Goal: Task Accomplishment & Management: Complete application form

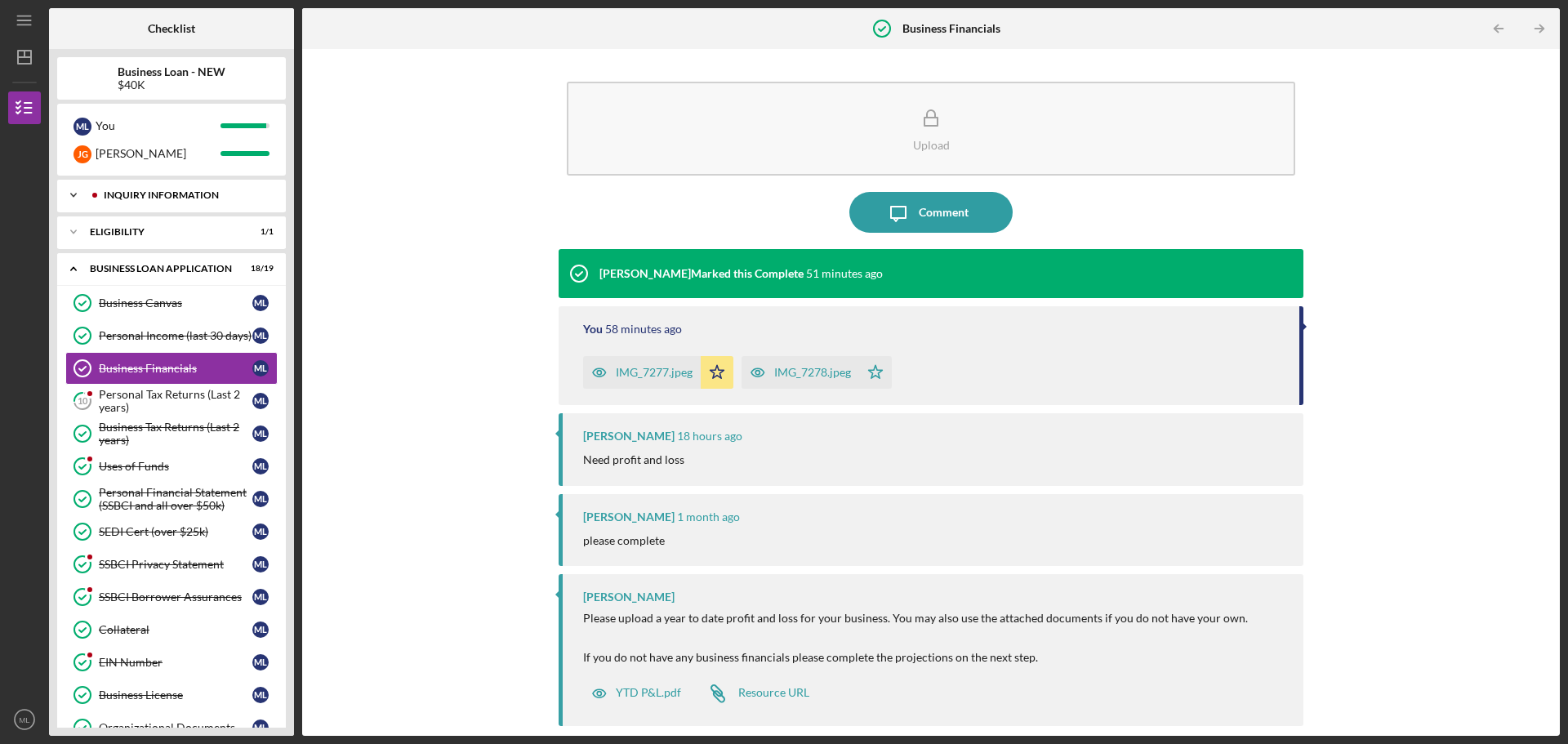
click at [72, 187] on icon "Icon/Expander" at bounding box center [73, 195] width 32 height 32
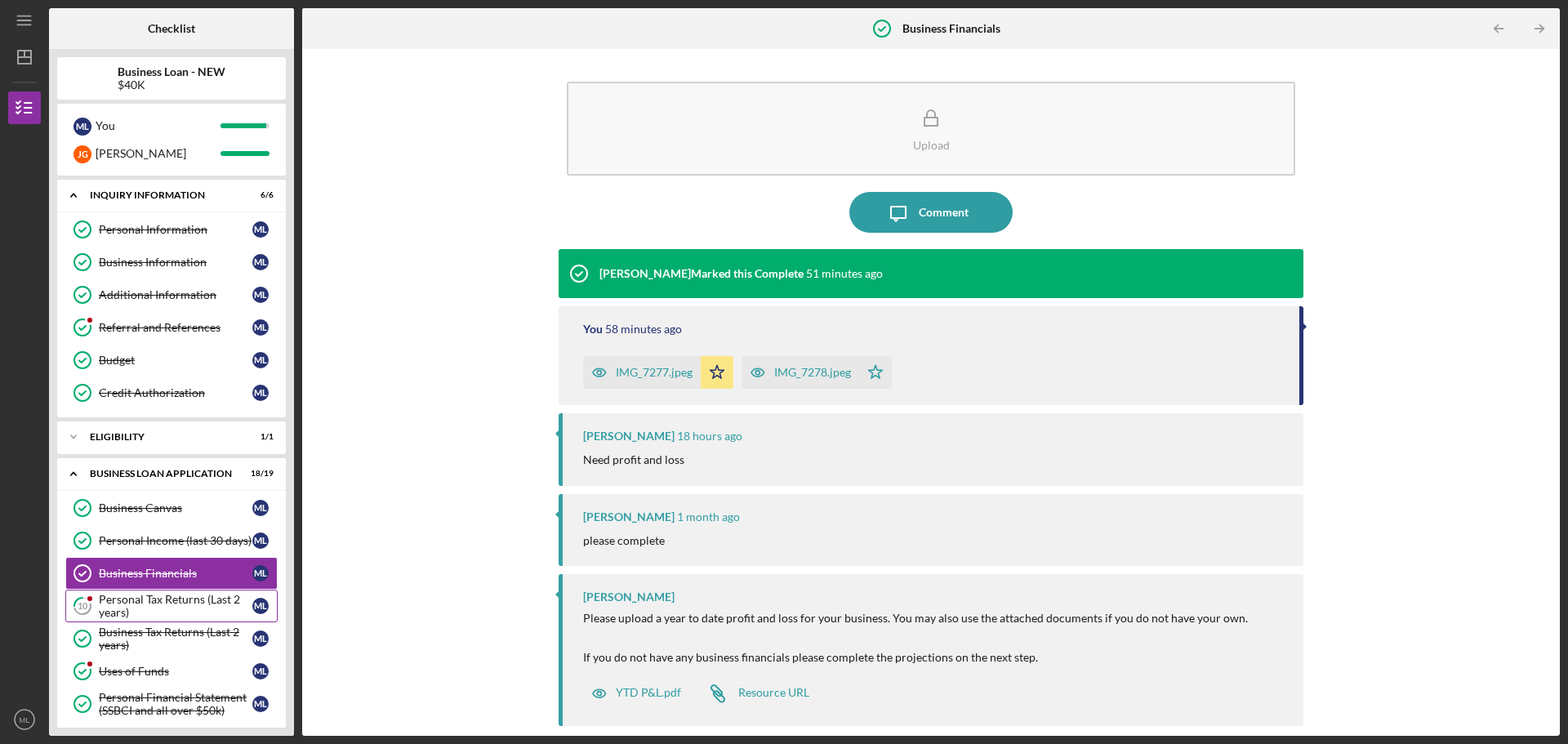
click at [171, 604] on div "Personal Tax Returns (Last 2 years)" at bounding box center [176, 606] width 153 height 26
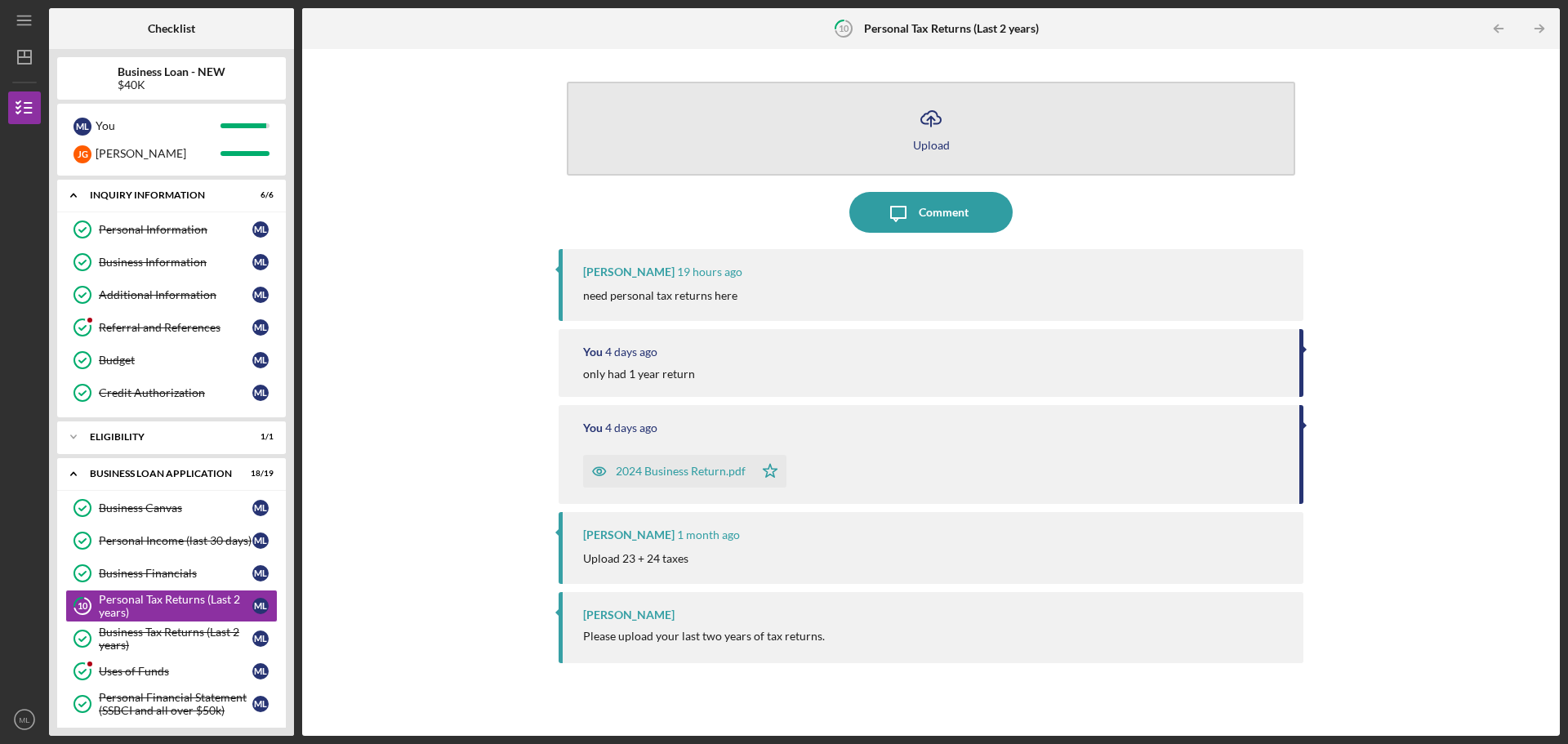
click at [933, 118] on polyline "button" at bounding box center [930, 118] width 8 height 4
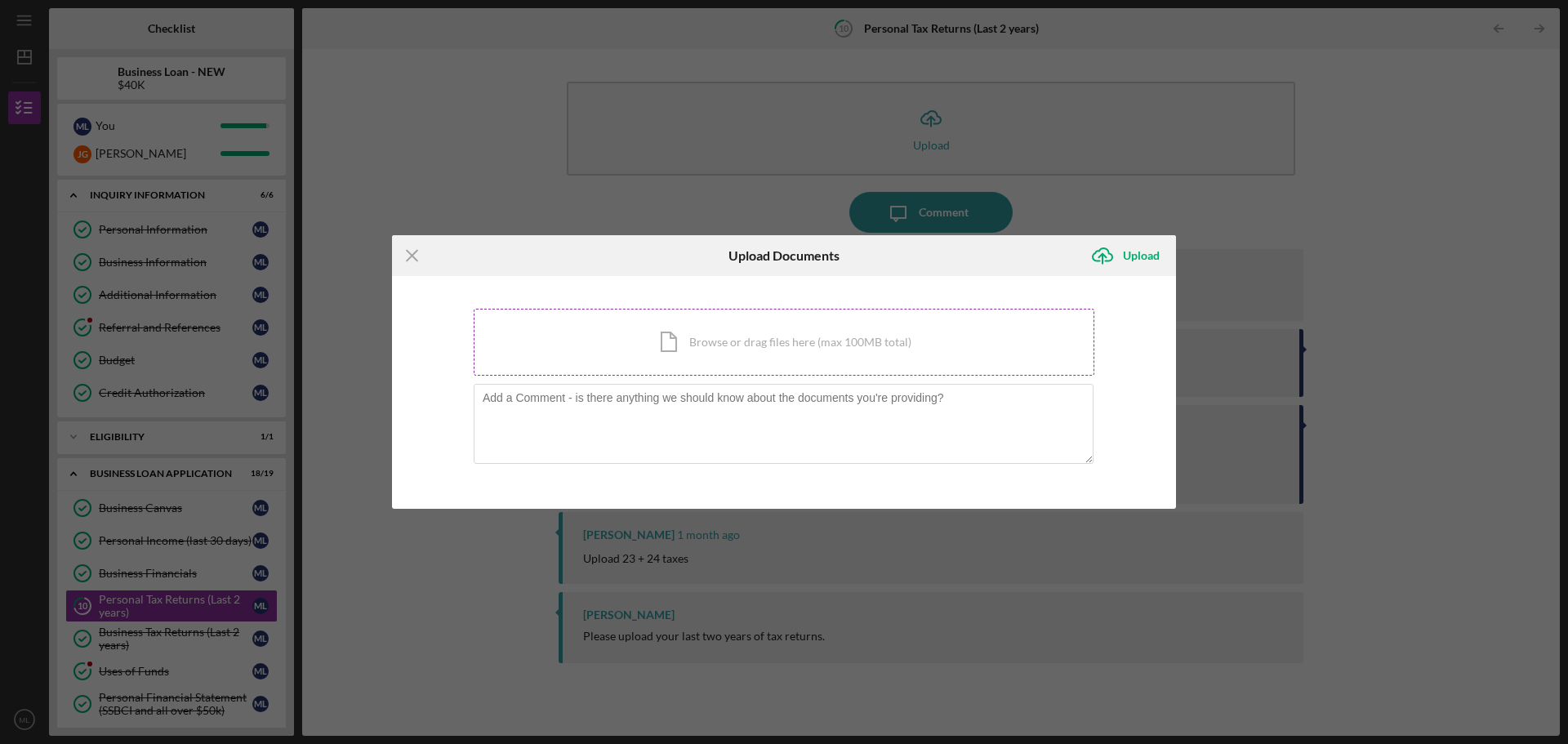
click at [732, 332] on div "Icon/Document Browse or drag files here (max 100MB total) Tap to choose files o…" at bounding box center [784, 342] width 621 height 67
click at [724, 343] on div "Icon/Document Browse or drag files here (max 100MB total) Tap to choose files o…" at bounding box center [784, 342] width 621 height 67
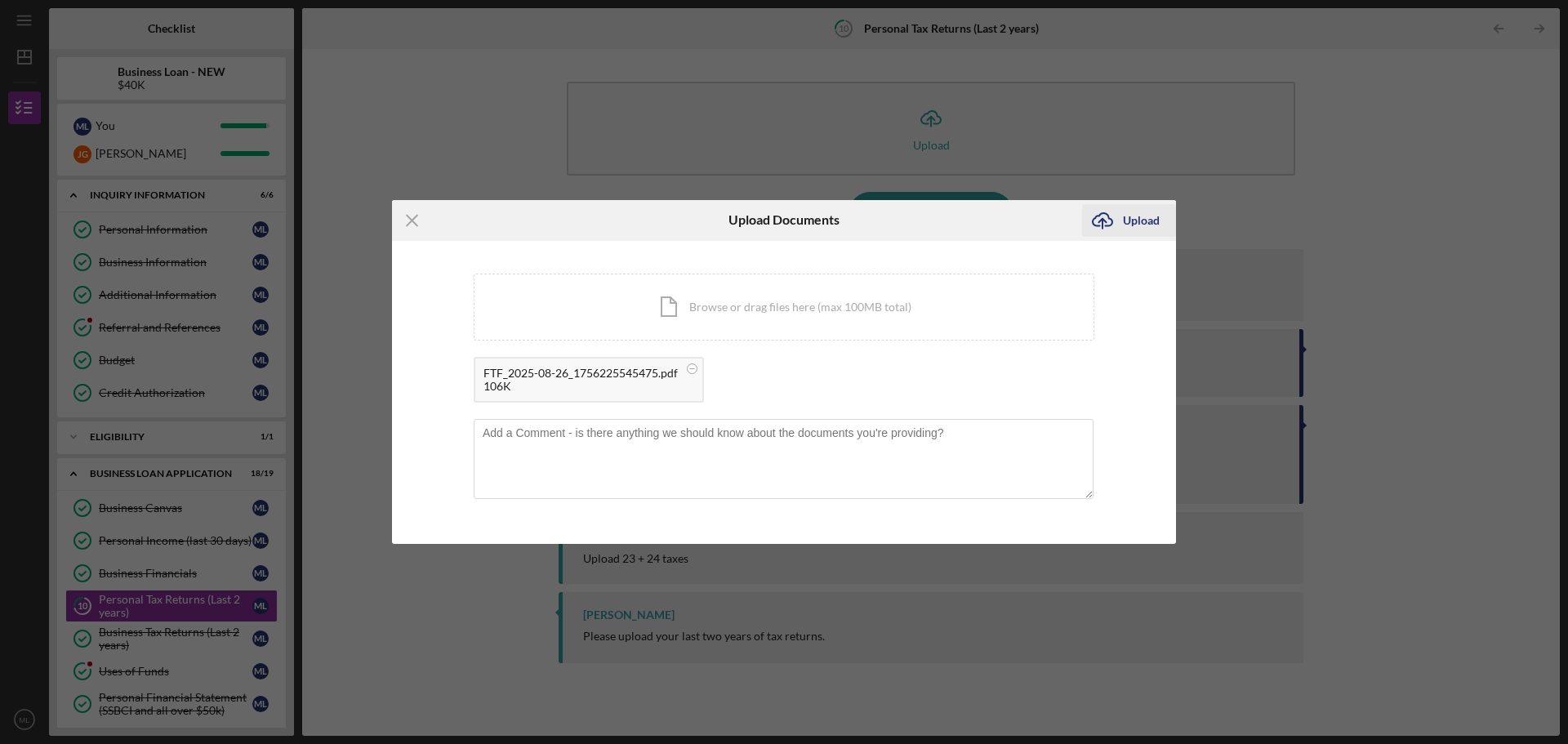
click at [1152, 212] on div "Upload" at bounding box center [1141, 221] width 37 height 32
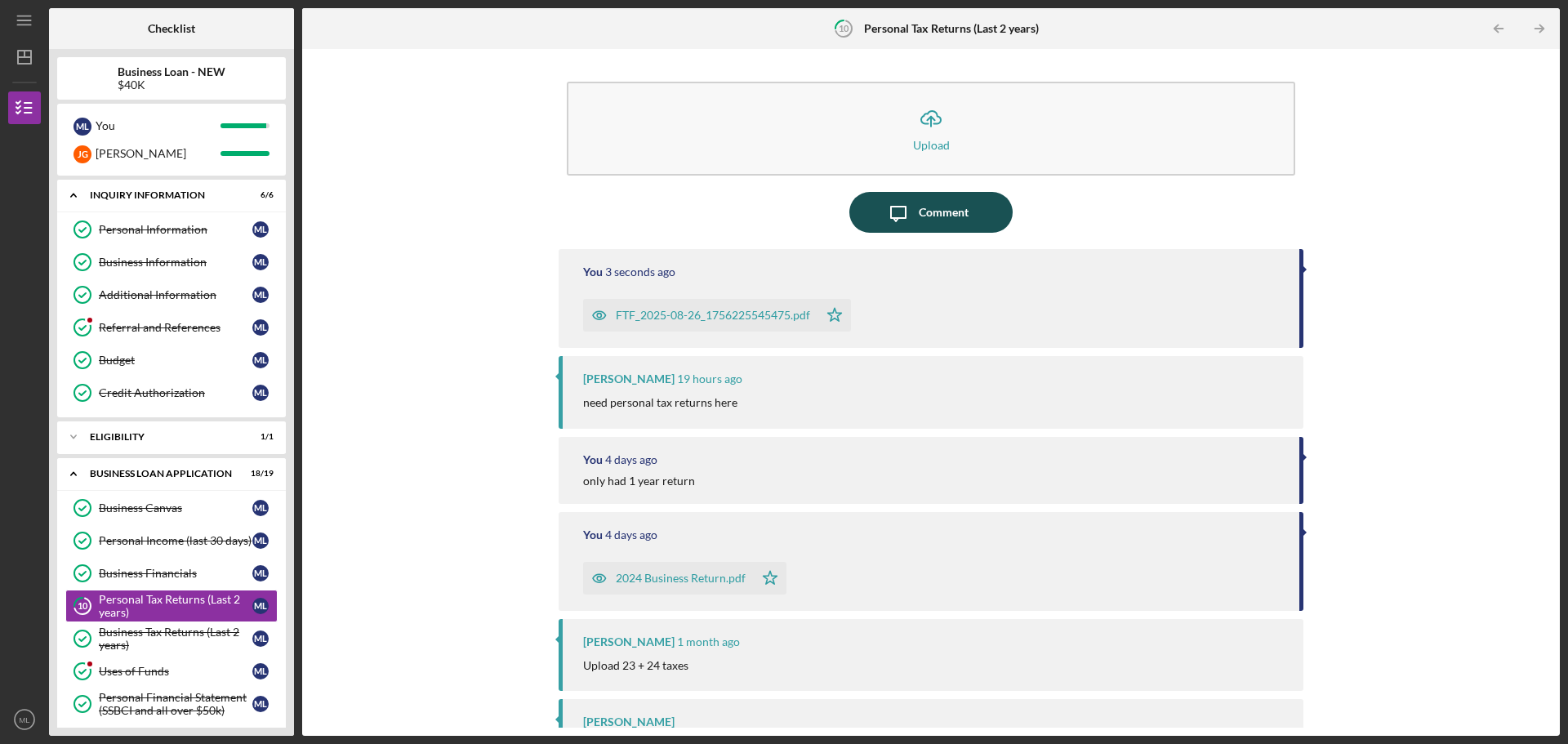
click at [906, 217] on icon "Icon/Message" at bounding box center [899, 212] width 41 height 41
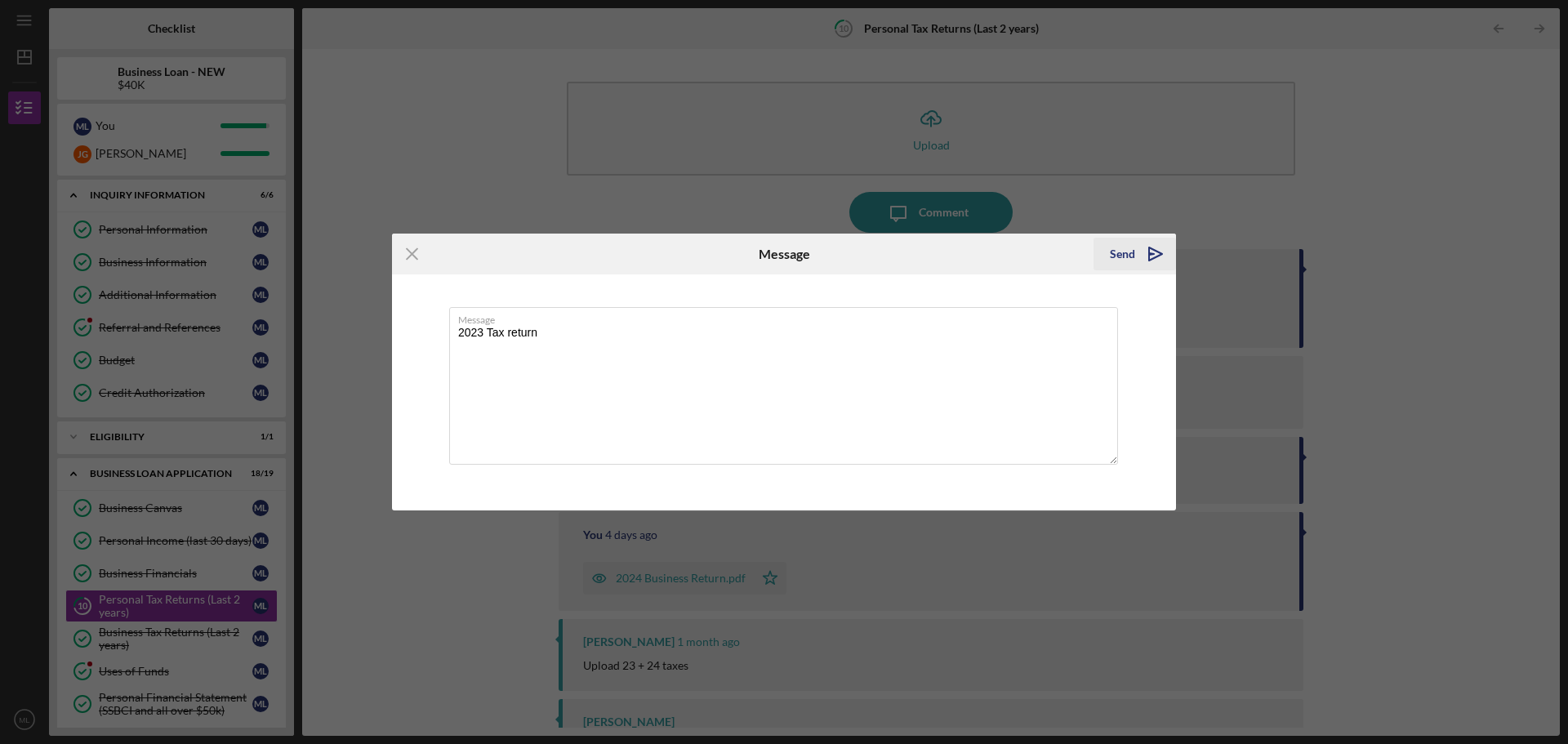
type textarea "2023 Tax return"
click at [1142, 251] on icon "Icon/icon-invite-send" at bounding box center [1156, 254] width 41 height 41
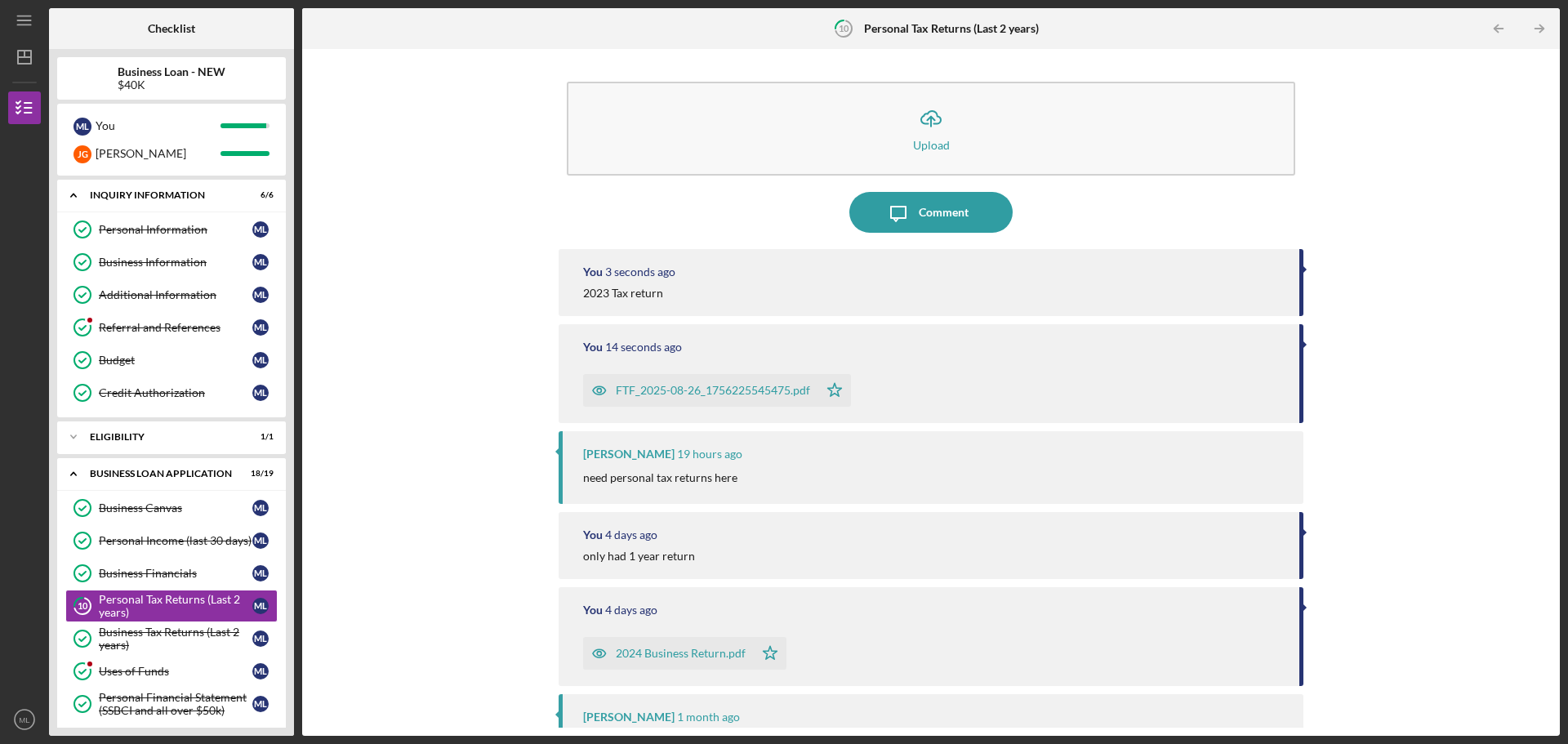
click at [687, 389] on div "FTF_2025-08-26_1756225545475.pdf" at bounding box center [713, 389] width 194 height 13
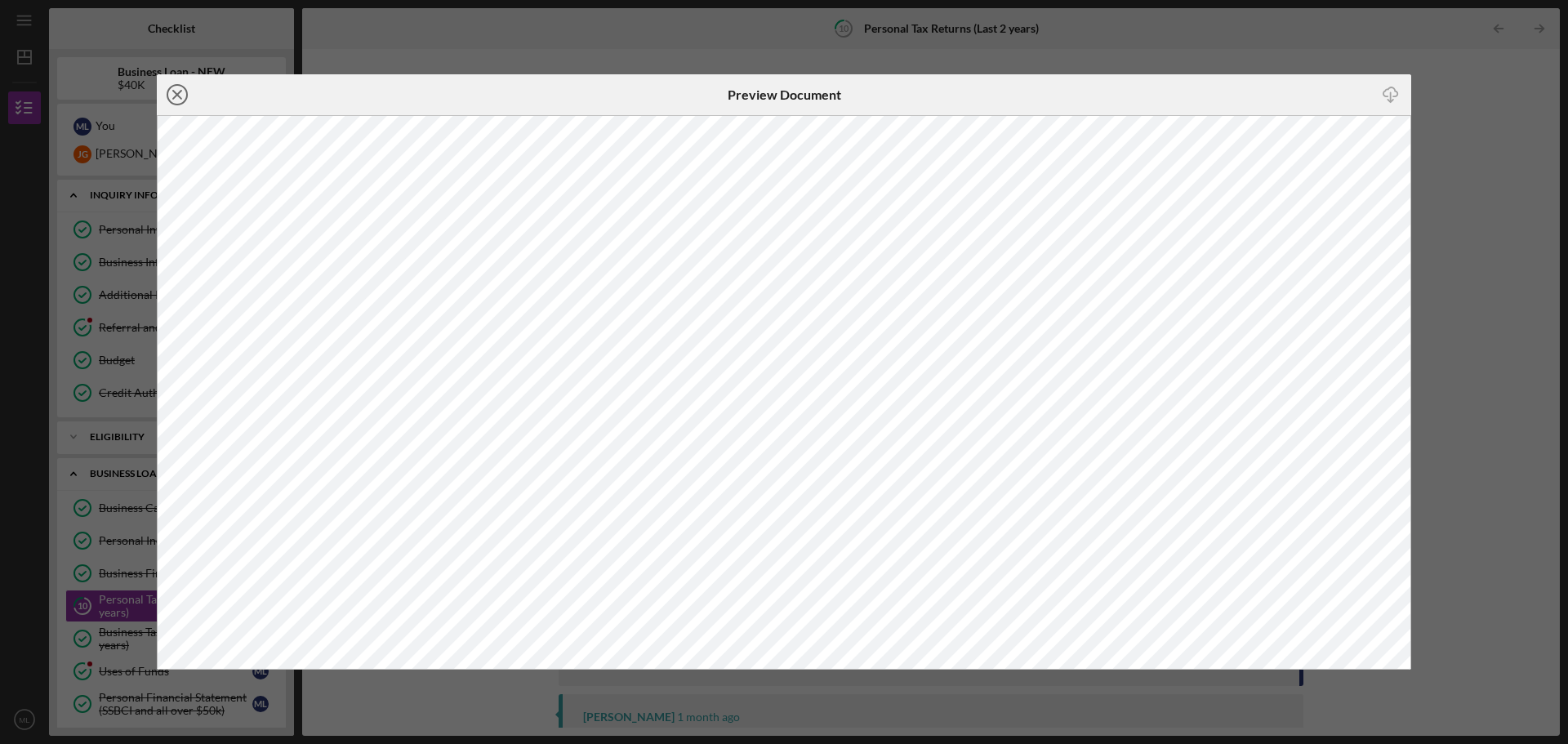
click at [177, 94] on line at bounding box center [177, 95] width 9 height 9
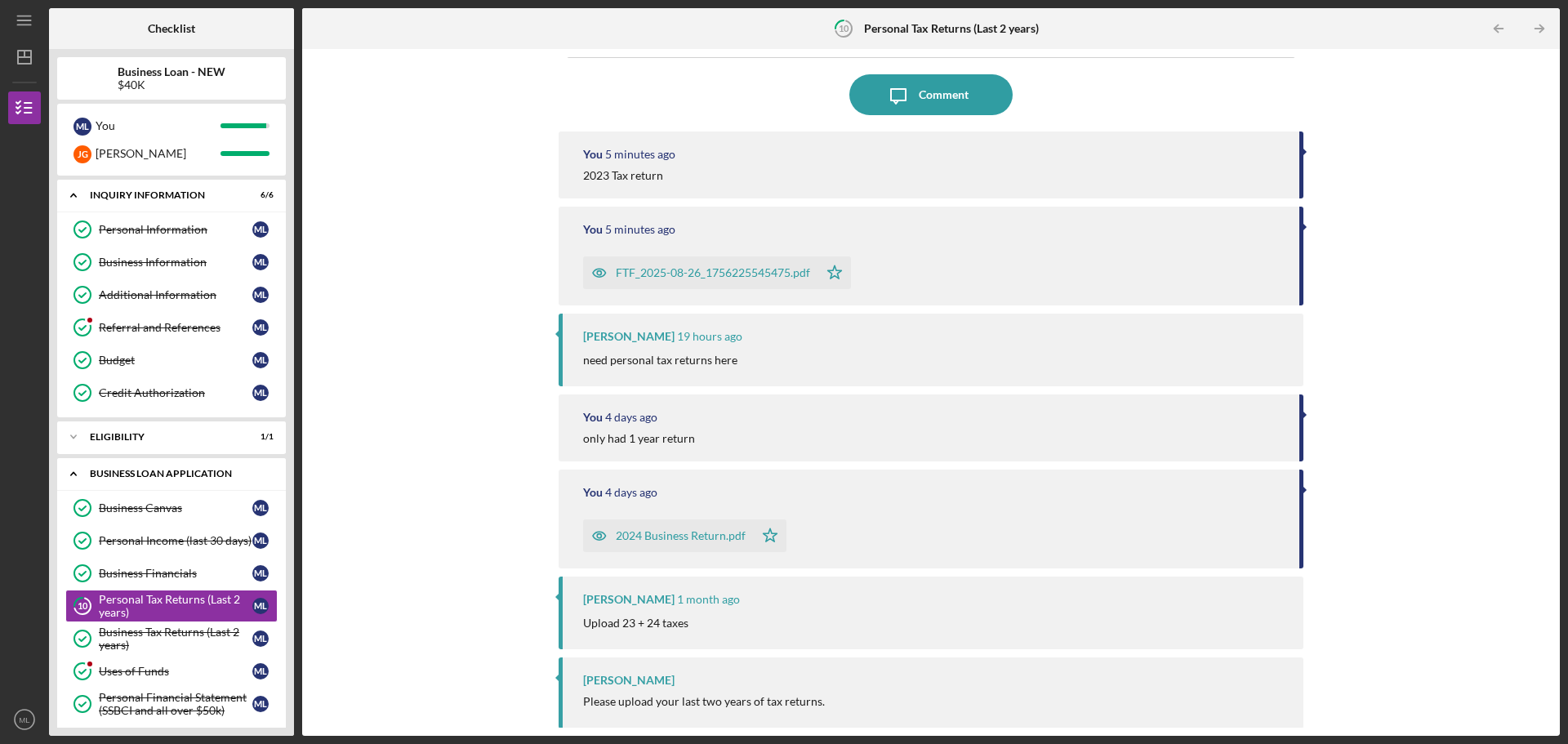
click at [72, 470] on icon "Icon/Expander" at bounding box center [73, 473] width 32 height 32
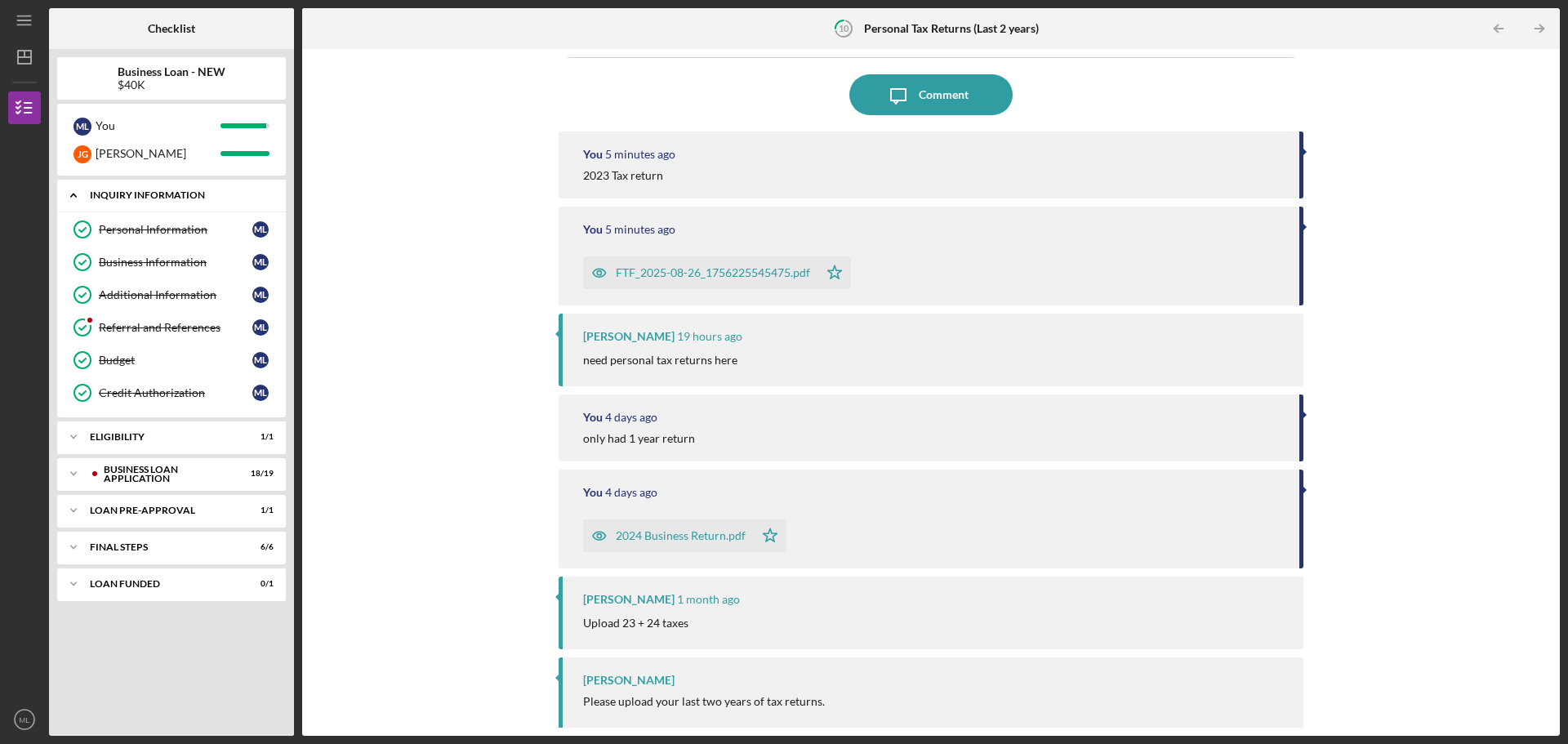
click at [76, 186] on icon "Icon/Expander" at bounding box center [73, 195] width 32 height 32
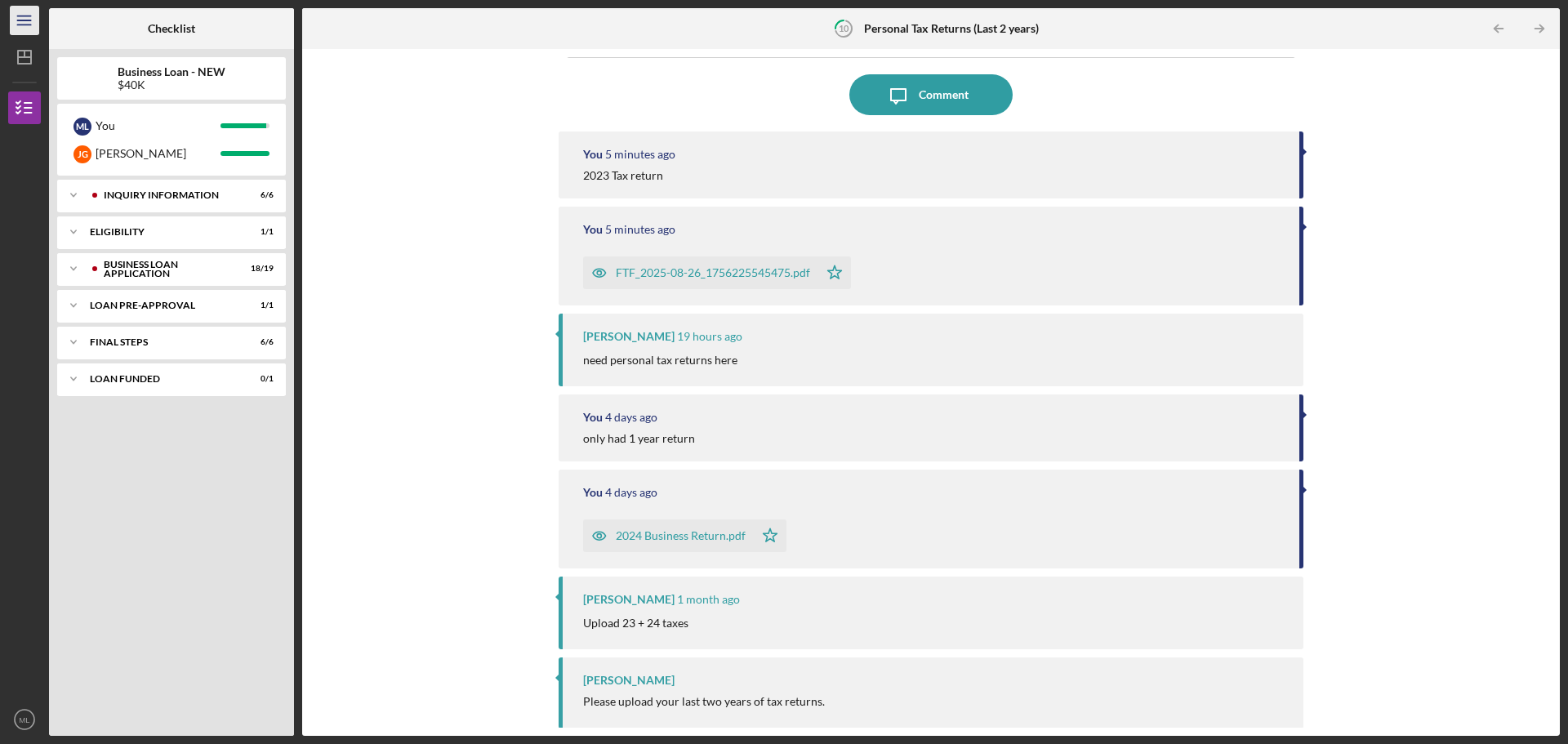
click at [25, 24] on icon "Icon/Menu" at bounding box center [25, 20] width 37 height 37
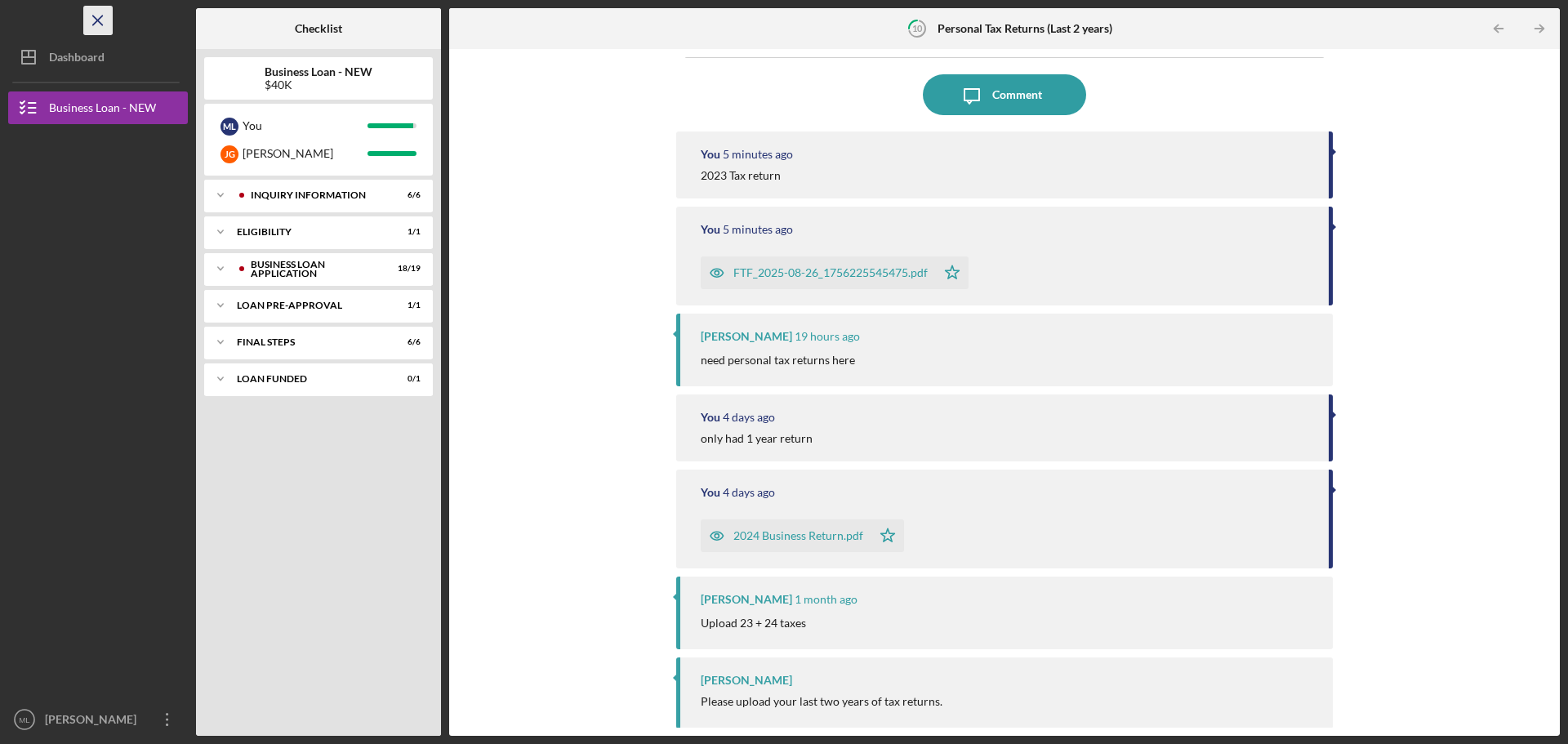
click at [90, 26] on icon "Icon/Menu Close" at bounding box center [98, 20] width 37 height 37
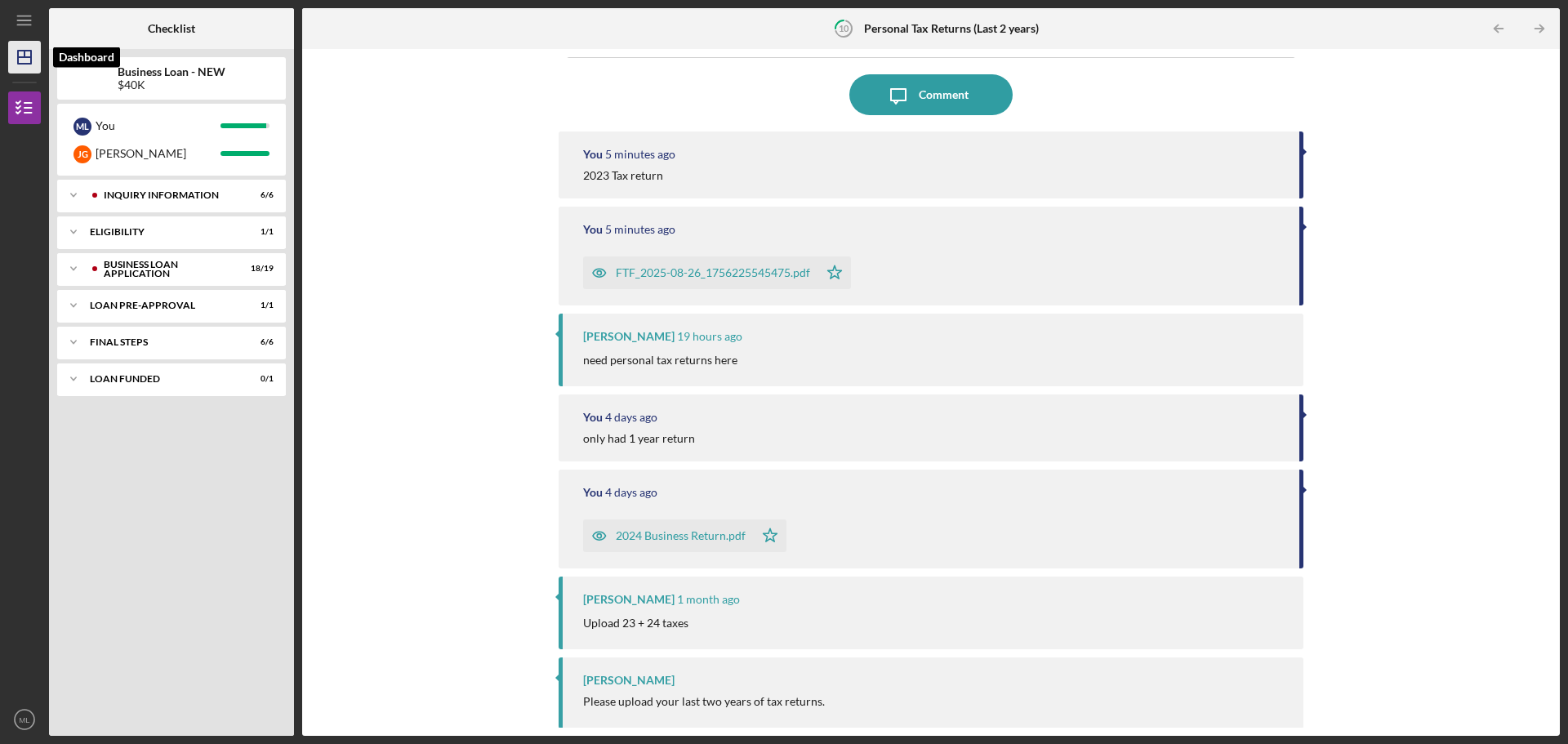
click at [32, 53] on icon "Icon/Dashboard" at bounding box center [25, 57] width 41 height 41
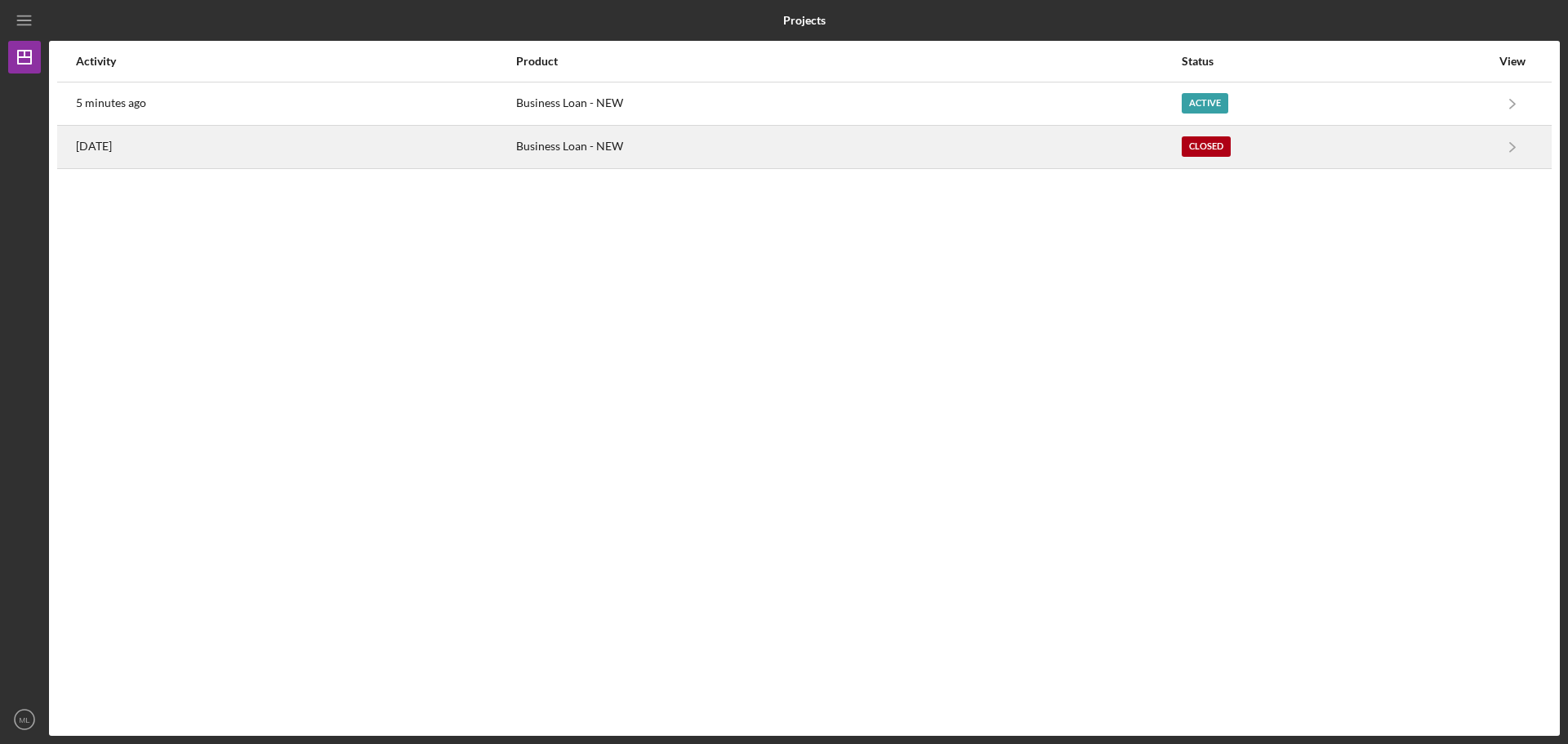
click at [599, 156] on div "Business Loan - NEW" at bounding box center [848, 147] width 664 height 41
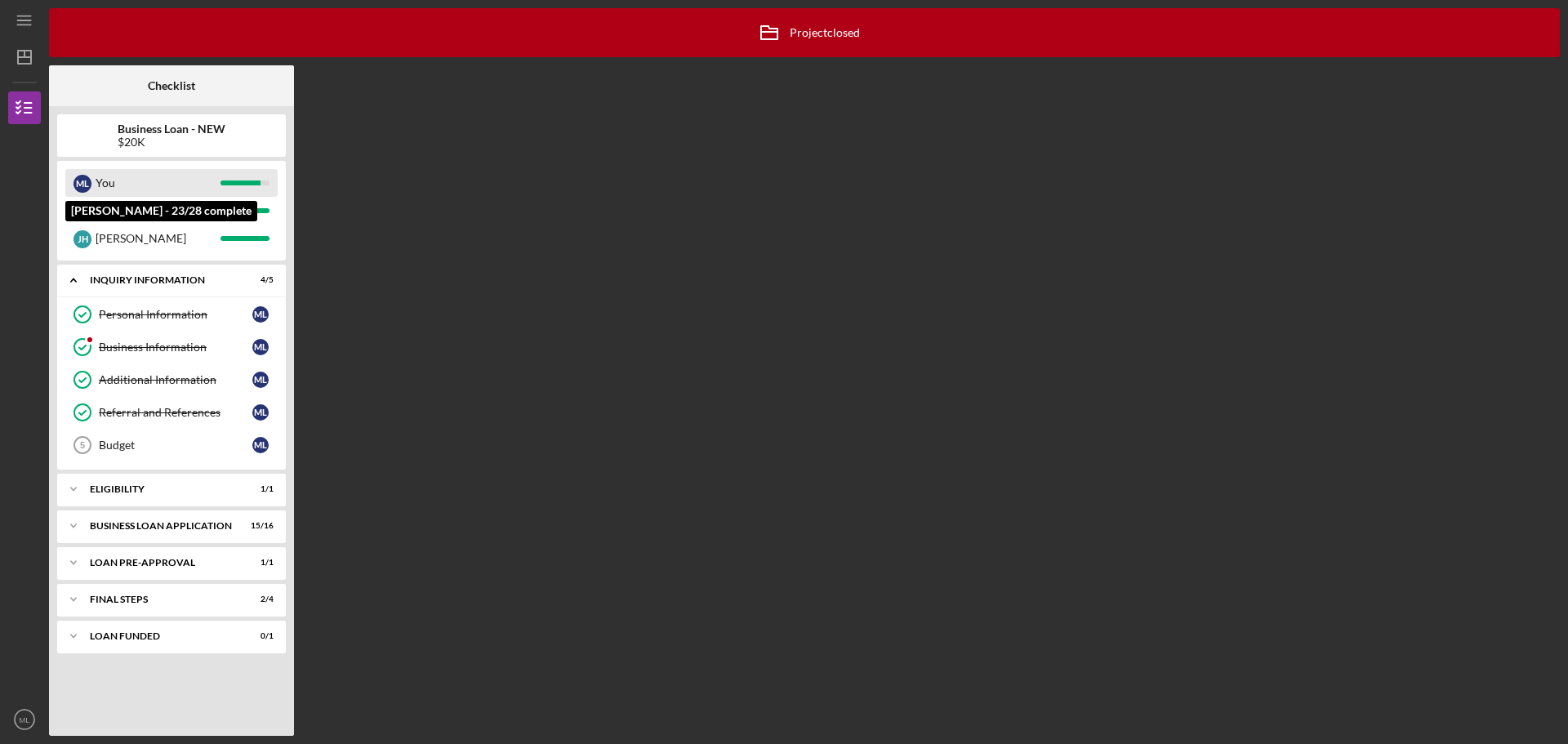
click at [123, 185] on div "You" at bounding box center [158, 182] width 125 height 28
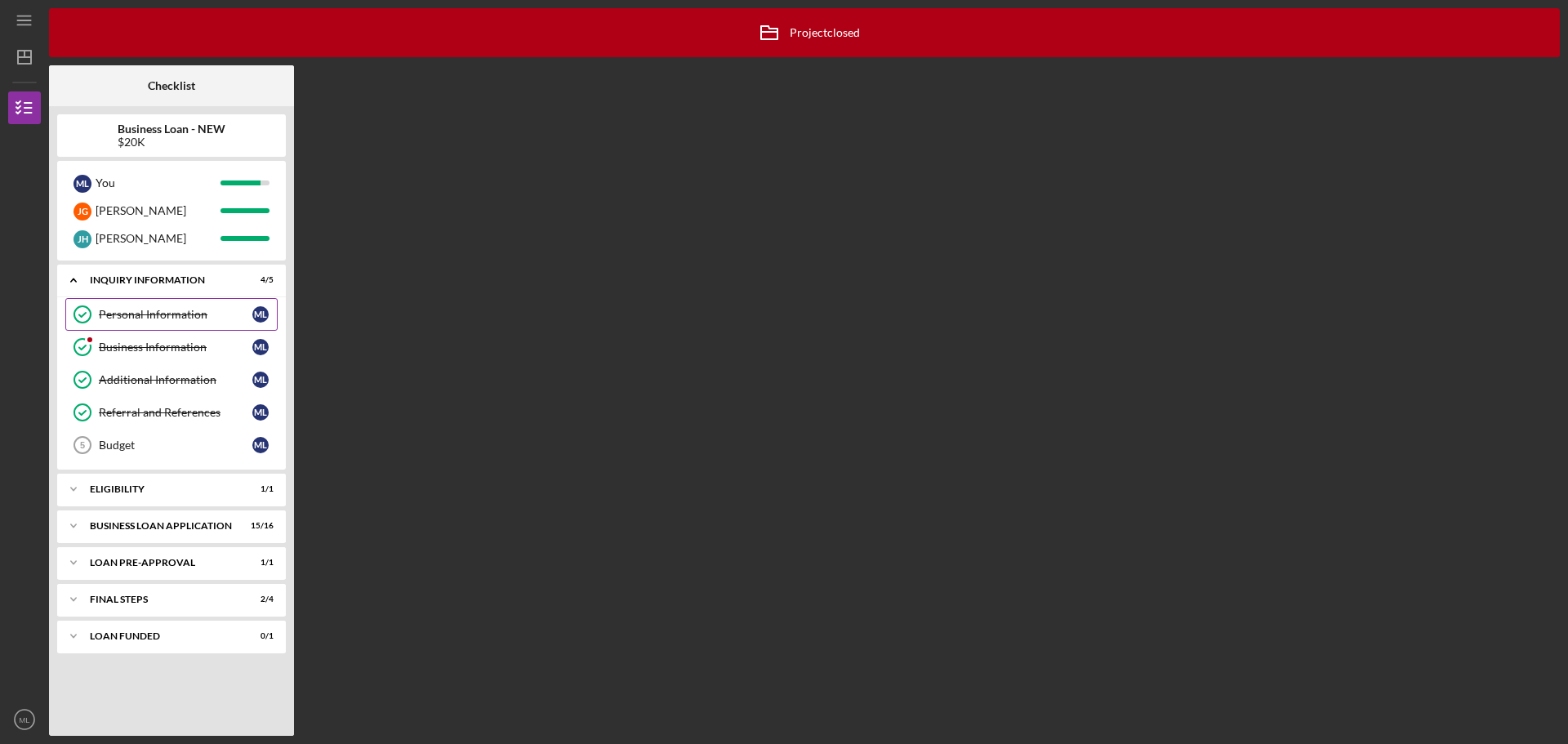
click at [135, 315] on div "Personal Information" at bounding box center [176, 314] width 153 height 13
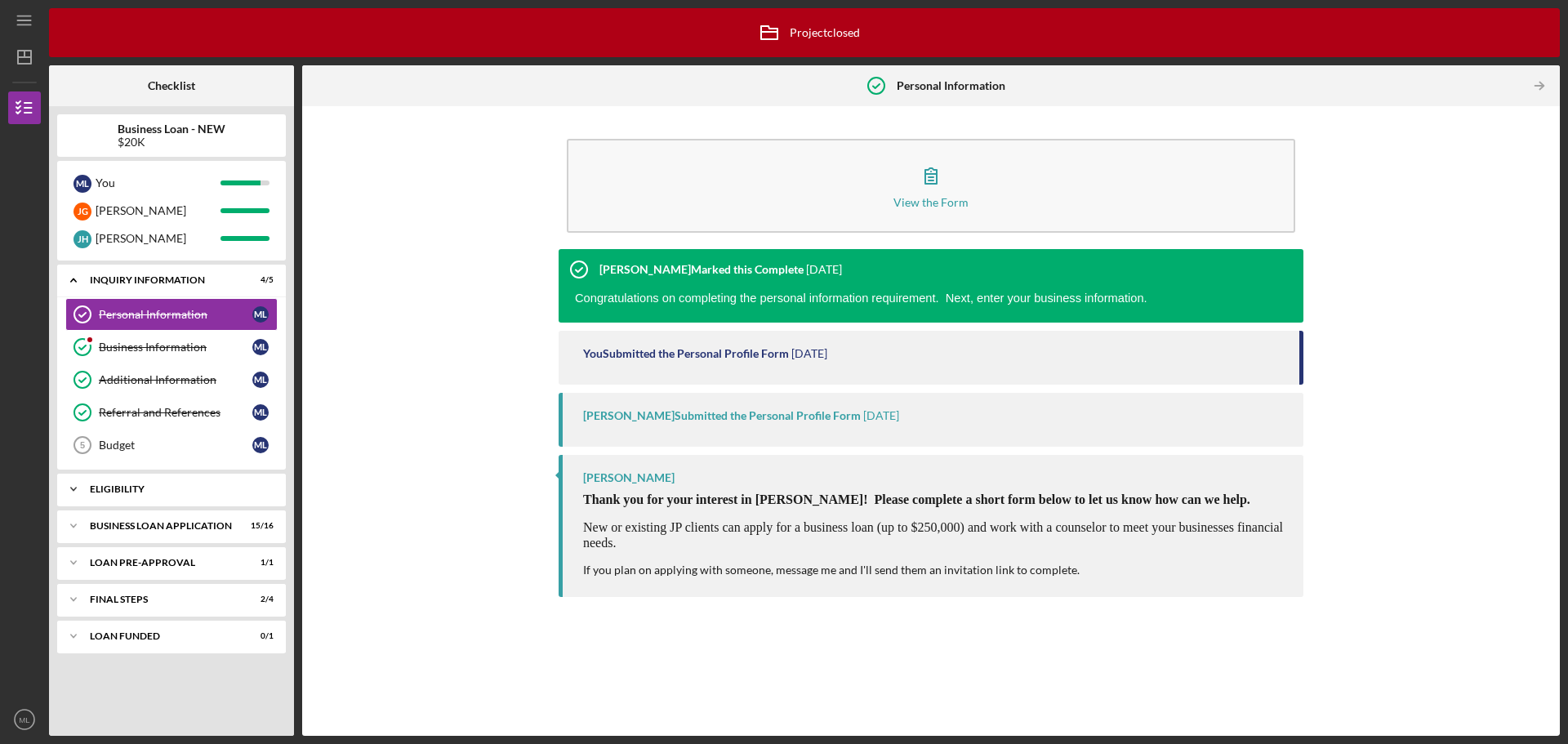
click at [75, 491] on icon "Icon/Expander" at bounding box center [73, 489] width 32 height 32
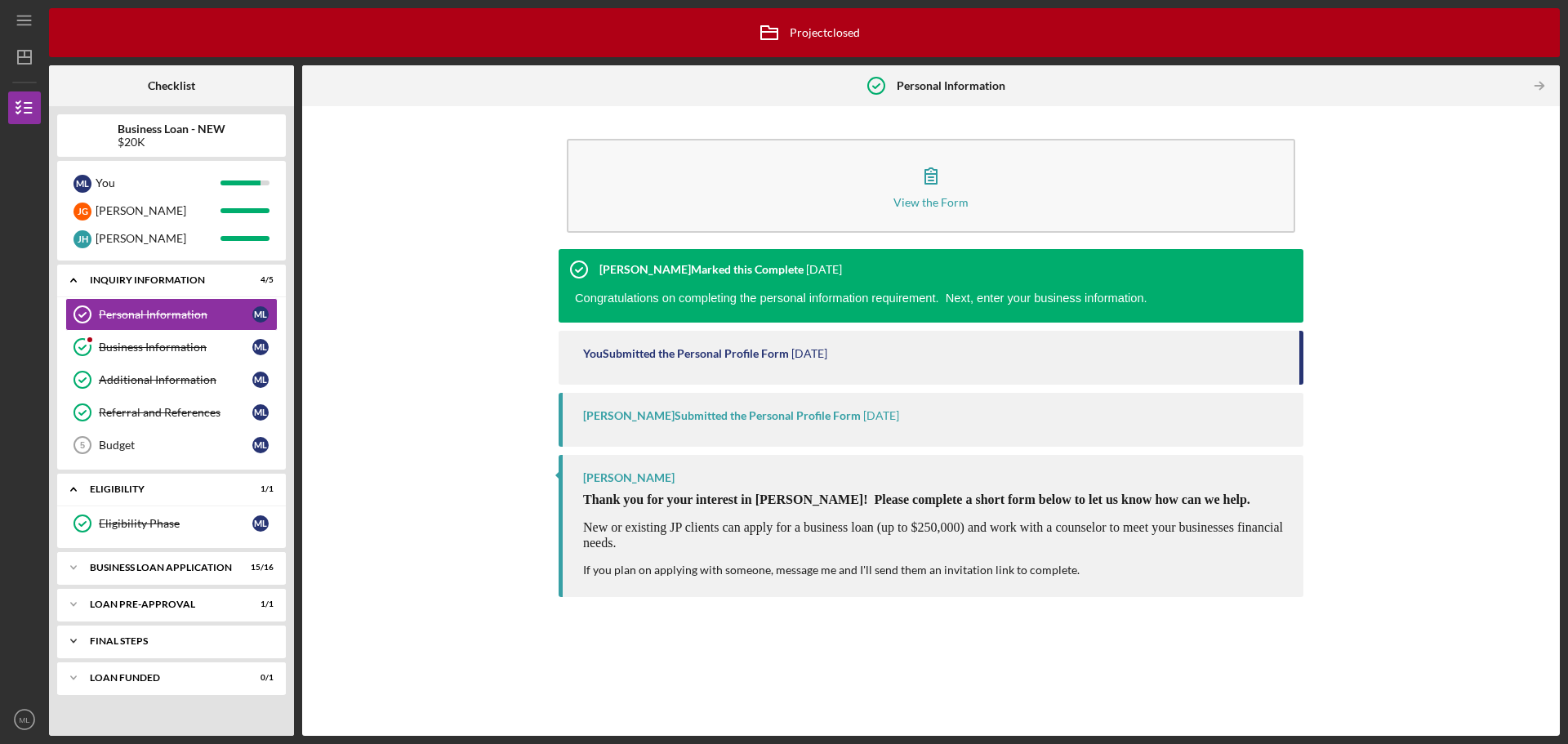
click at [72, 282] on polyline at bounding box center [73, 281] width 5 height 3
click at [72, 642] on icon "Icon/Expander" at bounding box center [73, 641] width 32 height 32
click at [74, 607] on icon "Icon/Expander" at bounding box center [73, 604] width 32 height 32
click at [77, 564] on icon "Icon/Expander" at bounding box center [73, 568] width 32 height 32
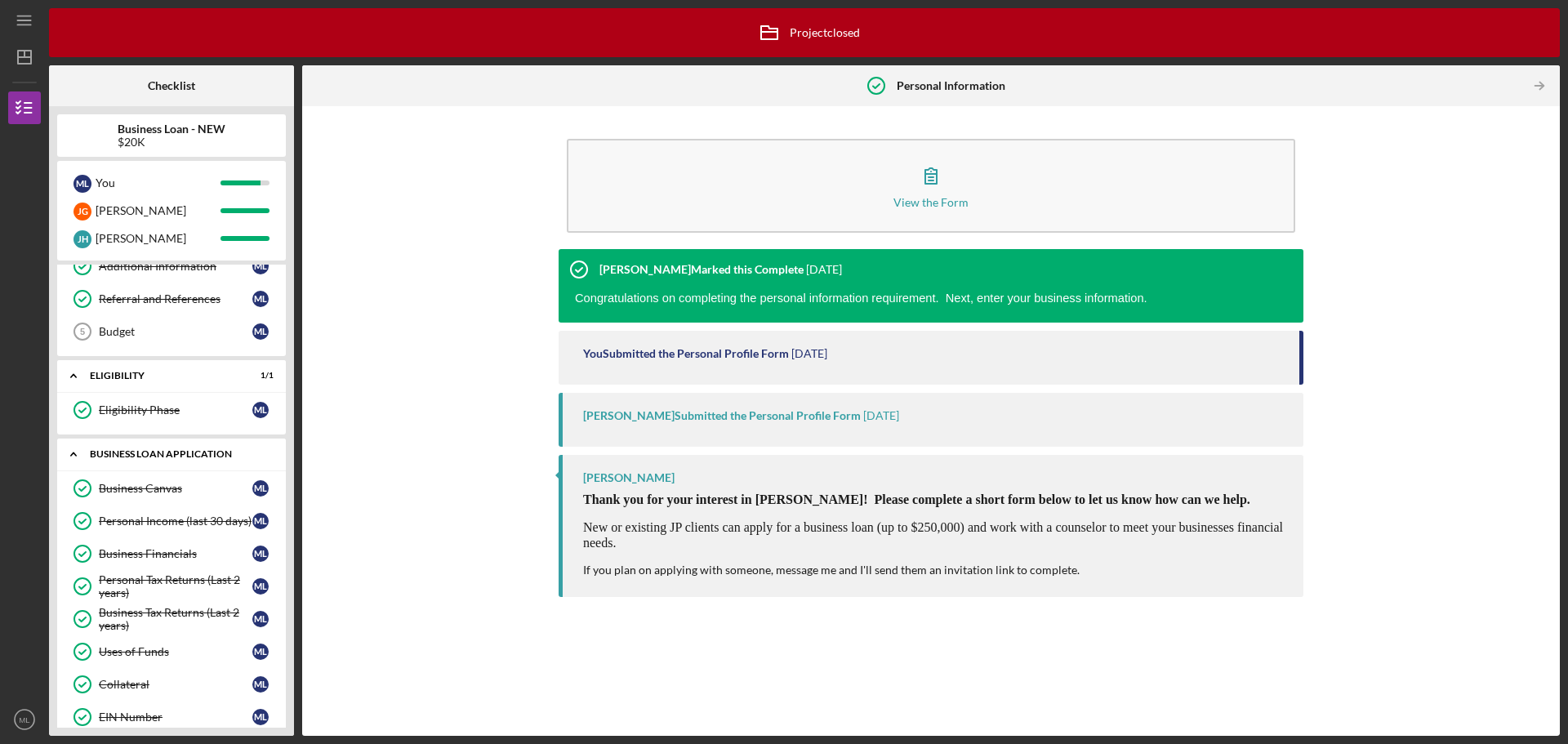
scroll to position [245, 0]
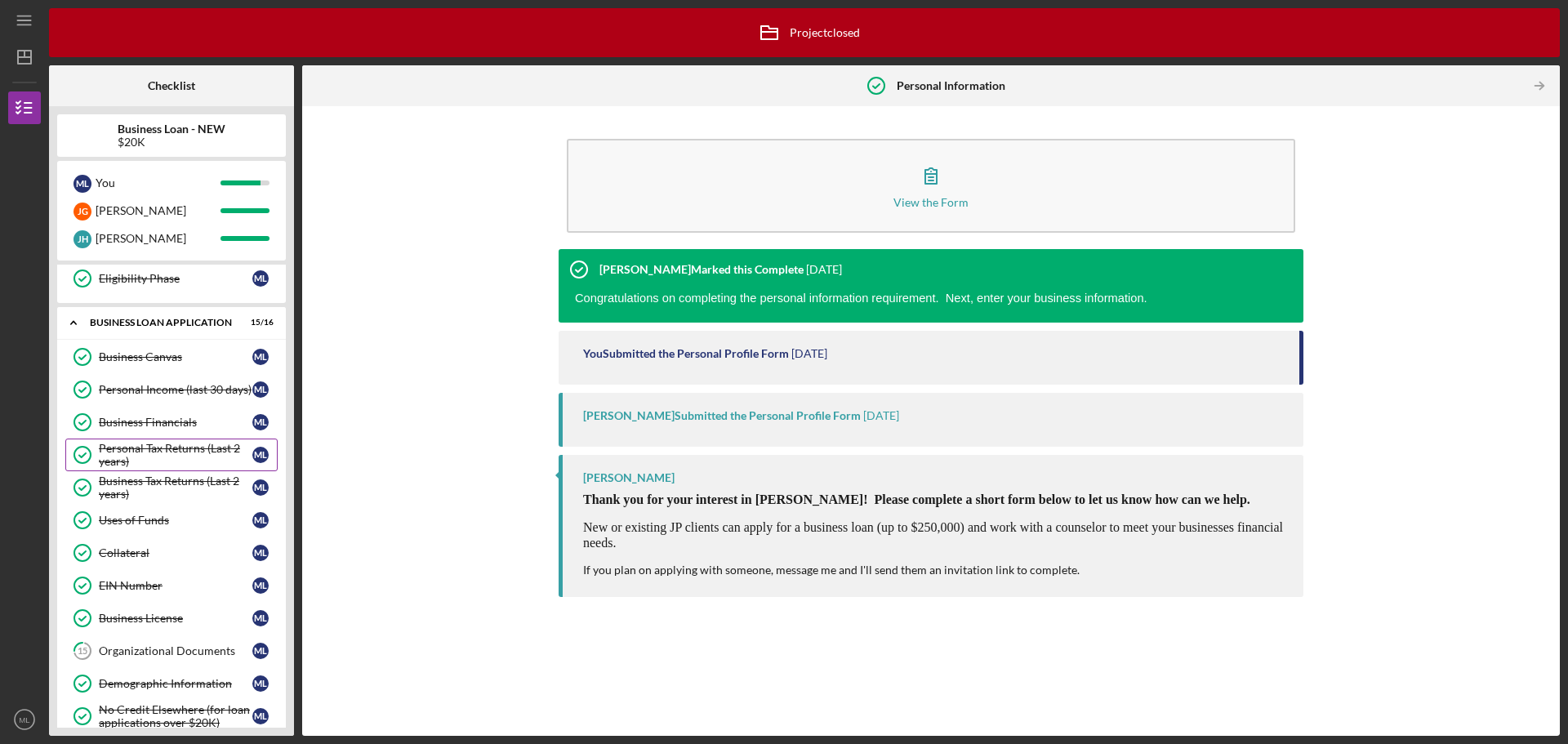
click at [147, 463] on div "Personal Tax Returns (Last 2 years)" at bounding box center [176, 454] width 153 height 26
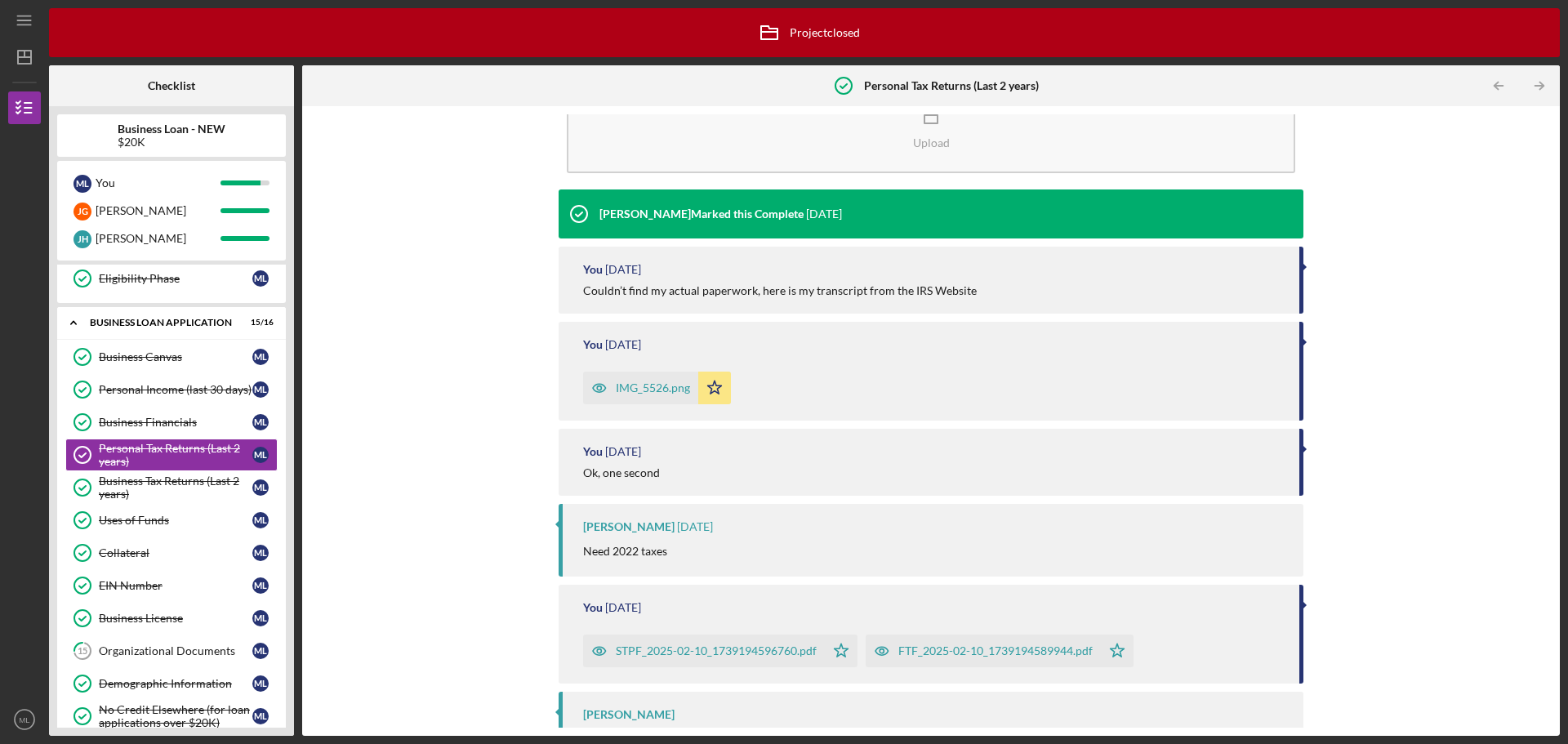
scroll to position [95, 0]
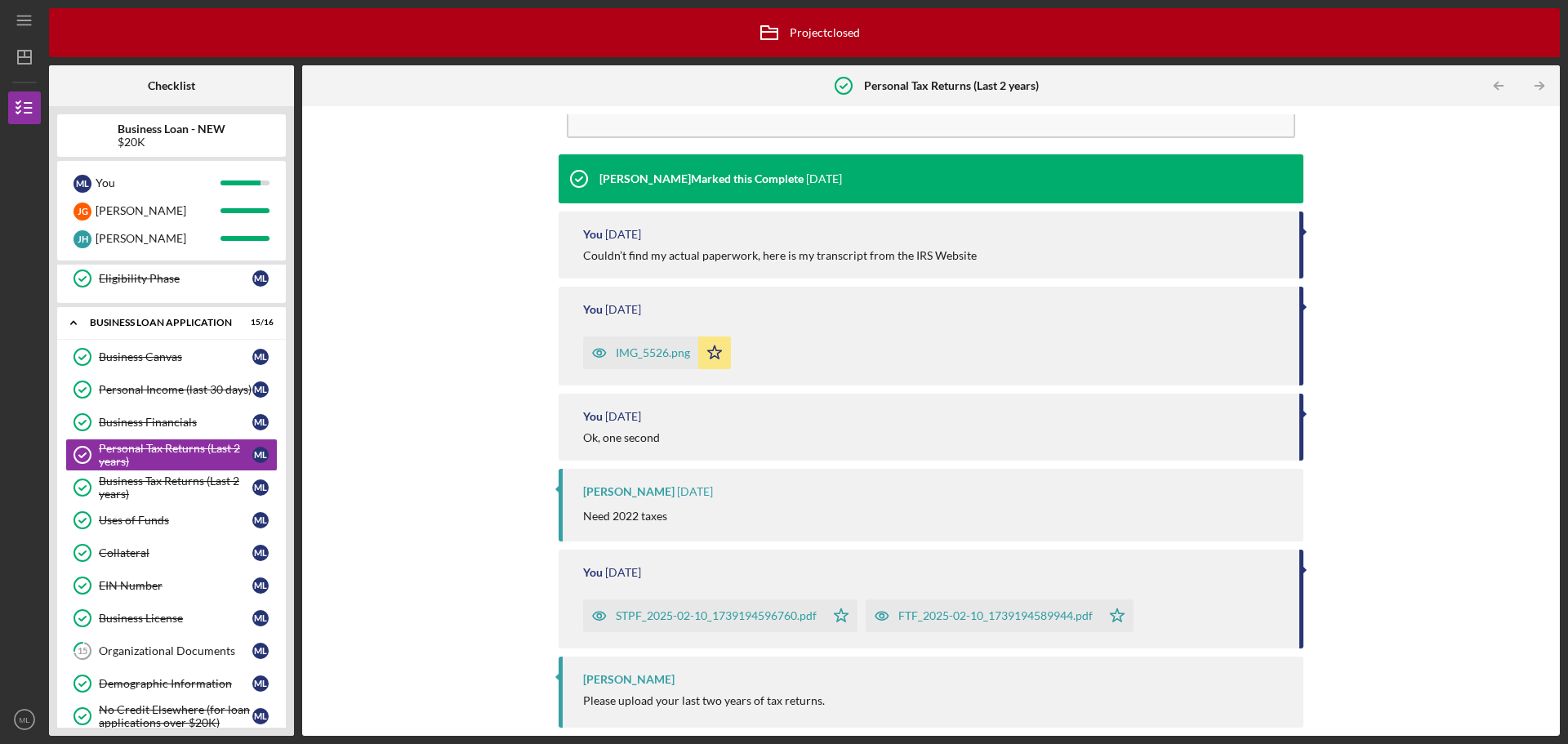
click at [767, 617] on div "STPF_2025-02-10_1739194596760.pdf" at bounding box center [716, 615] width 201 height 13
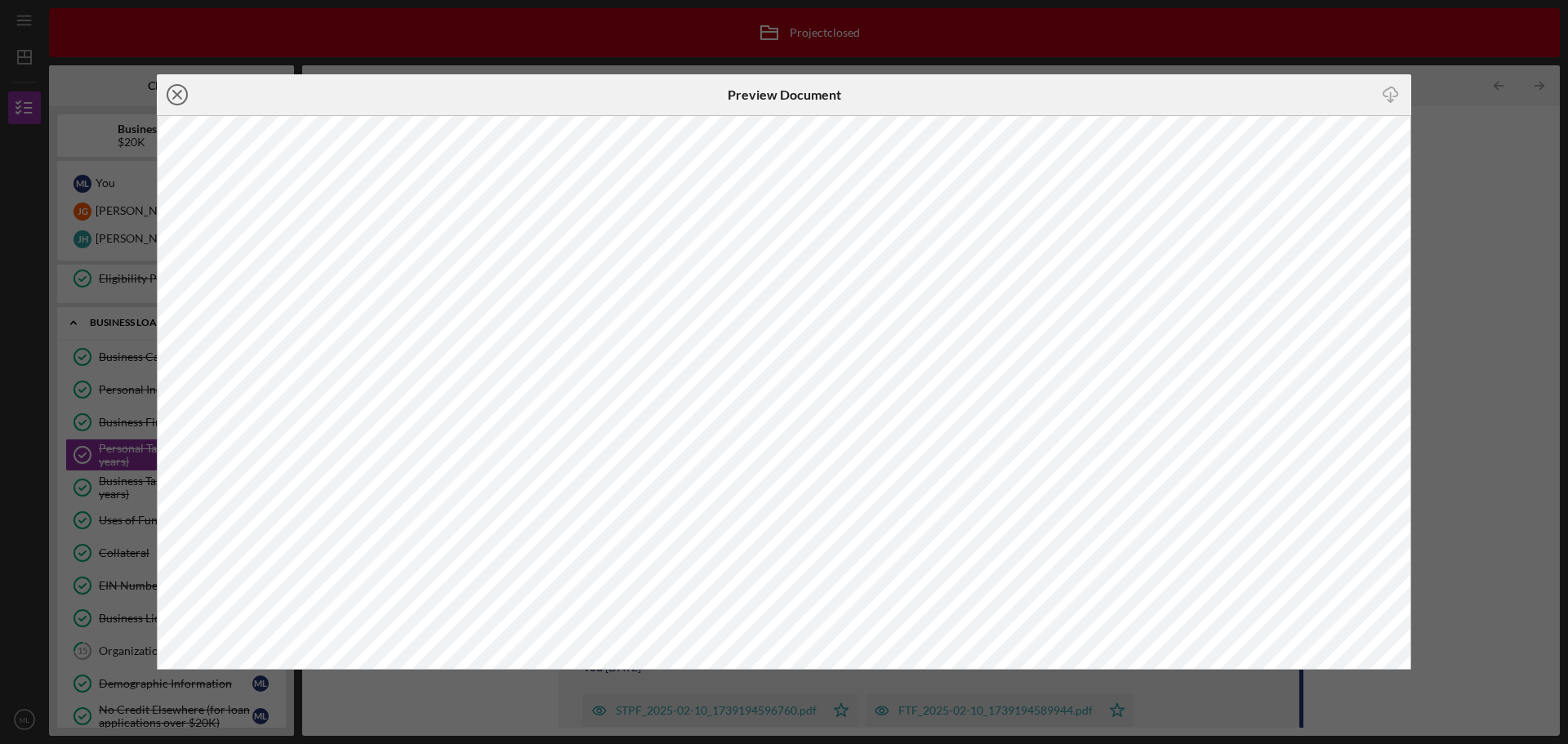
click at [183, 97] on icon "Icon/Close" at bounding box center [177, 95] width 41 height 41
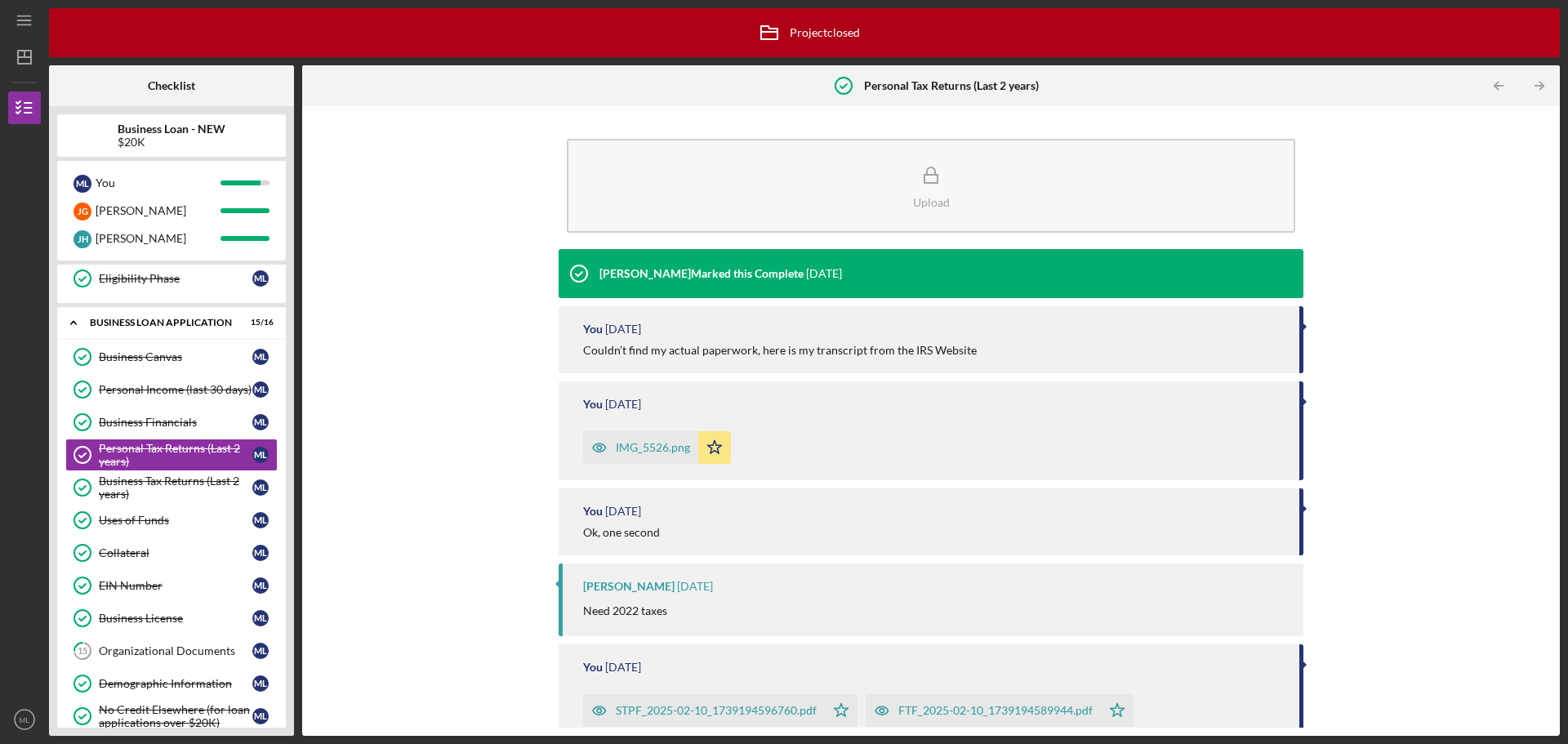
click at [937, 697] on div "FTF_2025-02-10_1739194589944.pdf" at bounding box center [983, 710] width 235 height 32
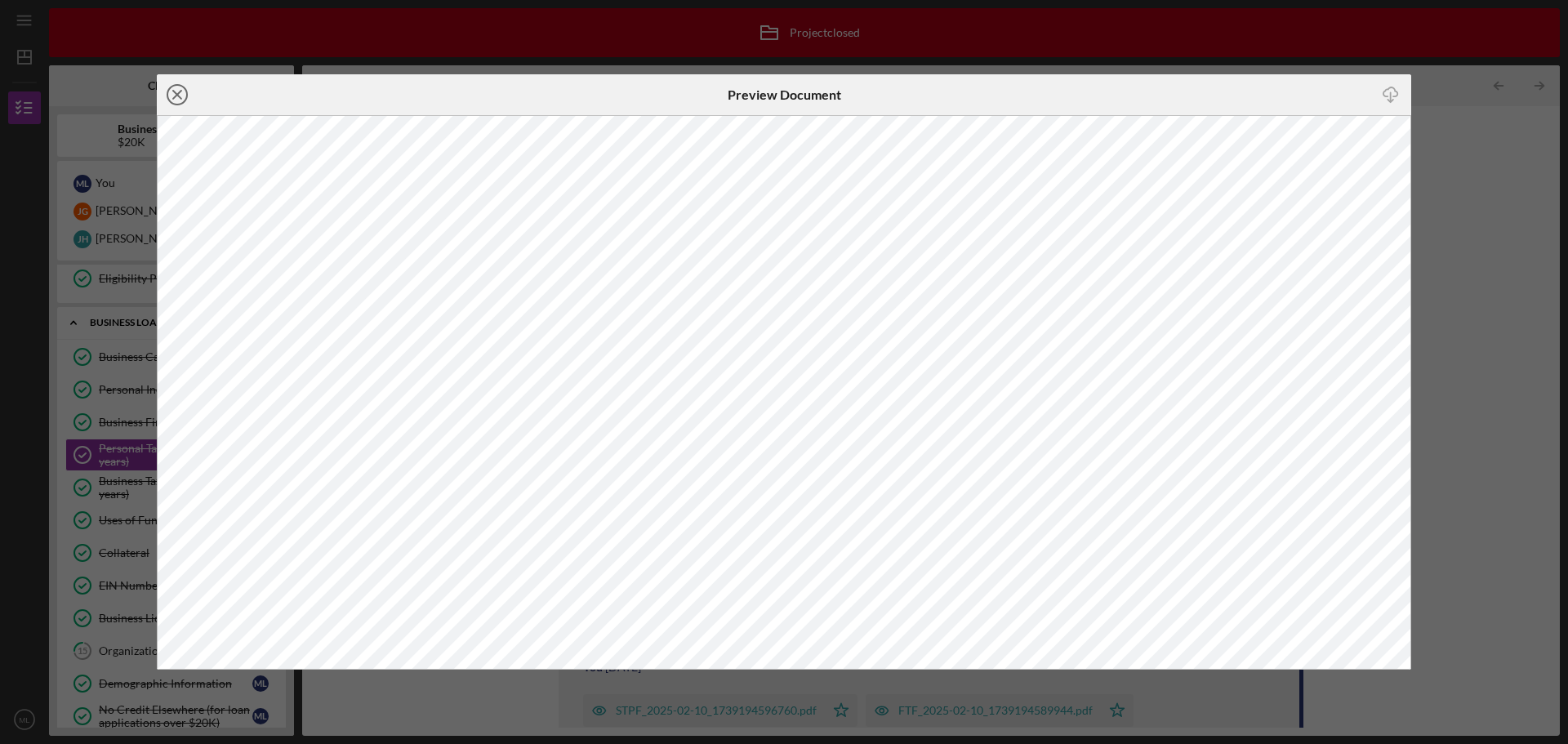
click at [181, 93] on icon "Icon/Close" at bounding box center [177, 95] width 41 height 41
